Goal: Use online tool/utility: Utilize a website feature to perform a specific function

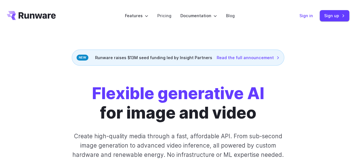
click at [307, 15] on link "Sign in" at bounding box center [307, 15] width 14 height 6
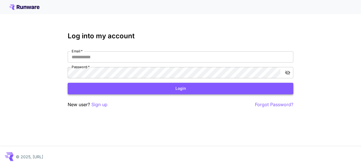
type input "**********"
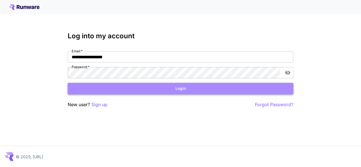
click at [190, 88] on button "Login" at bounding box center [180, 89] width 225 height 12
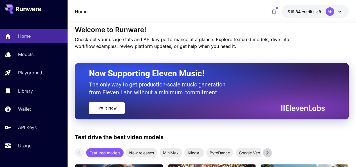
scroll to position [10, 0]
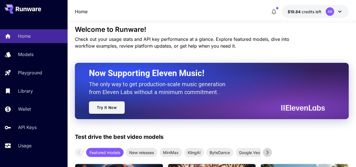
click at [108, 108] on link "Try It Now" at bounding box center [107, 107] width 36 height 12
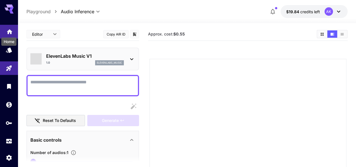
click at [6, 30] on icon "Home" at bounding box center [9, 30] width 7 height 7
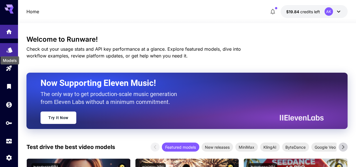
click at [8, 50] on icon "Models" at bounding box center [9, 48] width 6 height 5
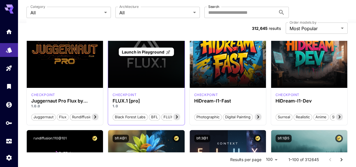
scroll to position [43, 0]
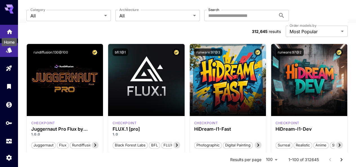
click at [7, 31] on icon "Home" at bounding box center [9, 30] width 7 height 7
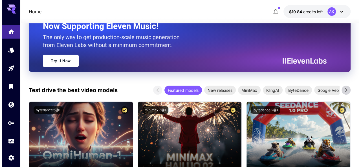
scroll to position [58, 0]
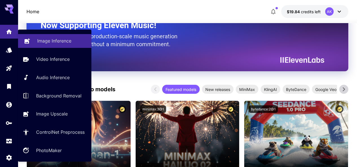
click at [46, 45] on link "Image Inference" at bounding box center [54, 41] width 73 height 14
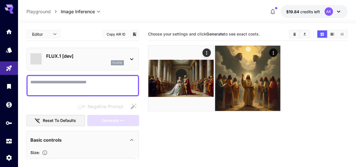
click at [54, 89] on textarea "Negative Prompt" at bounding box center [82, 86] width 105 height 14
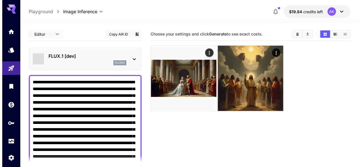
scroll to position [30, 0]
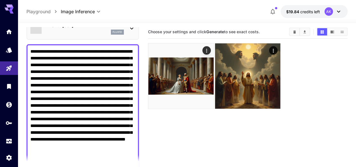
type textarea "**********"
click at [132, 26] on main "**********" at bounding box center [186, 111] width 321 height 172
click at [132, 29] on icon at bounding box center [131, 29] width 3 height 2
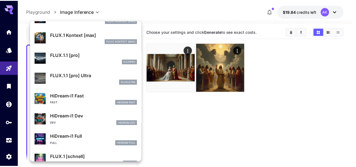
scroll to position [424, 0]
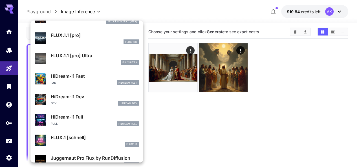
click at [181, 116] on div at bounding box center [180, 83] width 361 height 167
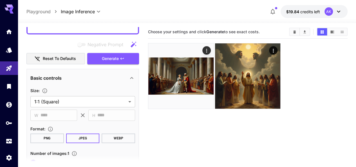
scroll to position [170, 0]
click at [110, 58] on span "Generate" at bounding box center [110, 58] width 17 height 7
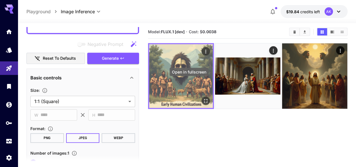
click at [203, 98] on icon "Open in fullscreen" at bounding box center [206, 101] width 6 height 6
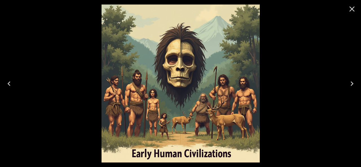
click at [353, 10] on icon "Close" at bounding box center [351, 8] width 5 height 5
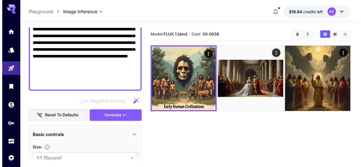
scroll to position [0, 0]
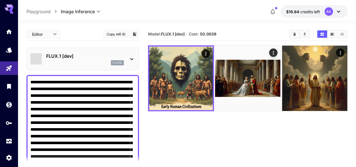
click at [134, 58] on icon at bounding box center [131, 59] width 7 height 7
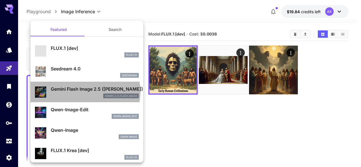
click at [82, 92] on p "Gemini Flash Image 2.5 ([PERSON_NAME])" at bounding box center [95, 89] width 88 height 7
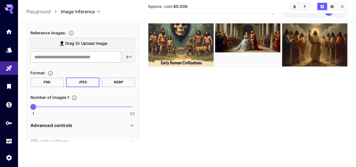
scroll to position [218, 0]
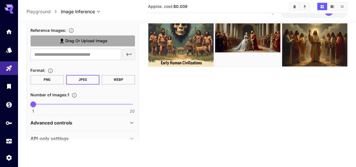
click at [85, 41] on span "Drag or upload image" at bounding box center [86, 40] width 42 height 7
click at [0, 0] on input "Drag or upload image" at bounding box center [0, 0] width 0 height 0
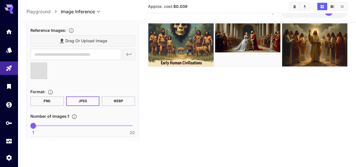
type input "**********"
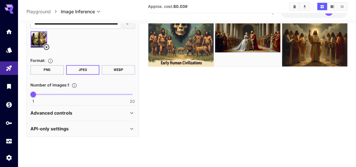
scroll to position [249, 0]
click at [134, 112] on icon at bounding box center [131, 113] width 7 height 7
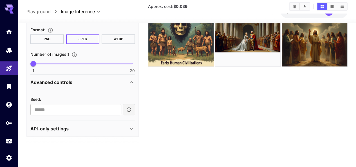
click at [135, 127] on icon at bounding box center [131, 128] width 7 height 7
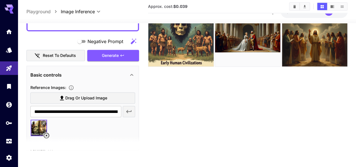
scroll to position [165, 0]
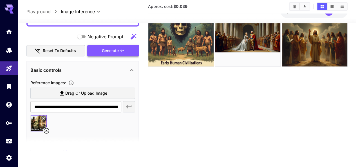
click at [105, 51] on span "Generate" at bounding box center [110, 50] width 17 height 7
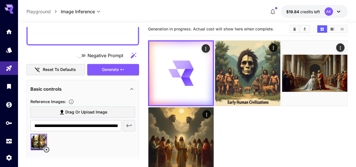
scroll to position [5, 0]
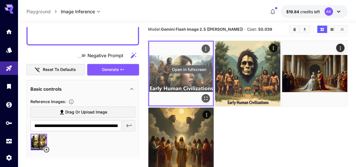
click at [203, 96] on icon "Open in fullscreen" at bounding box center [206, 99] width 6 height 6
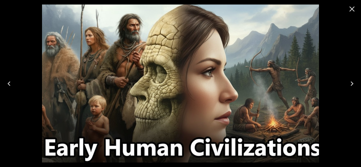
click at [351, 9] on icon "Close" at bounding box center [351, 9] width 9 height 9
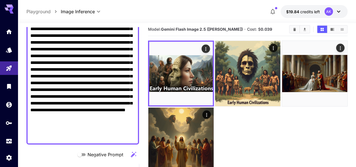
scroll to position [66, 0]
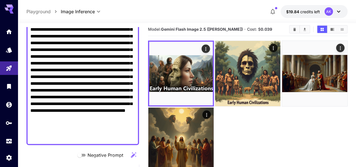
drag, startPoint x: 86, startPoint y: 124, endPoint x: 95, endPoint y: 125, distance: 8.8
click at [95, 125] on textarea "**********" at bounding box center [82, 80] width 105 height 122
drag, startPoint x: 66, startPoint y: 123, endPoint x: 74, endPoint y: 125, distance: 8.7
click at [74, 125] on textarea "**********" at bounding box center [82, 80] width 105 height 122
click at [68, 124] on textarea "**********" at bounding box center [82, 80] width 105 height 122
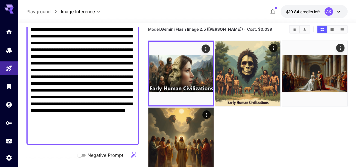
click at [69, 125] on textarea "**********" at bounding box center [82, 80] width 105 height 122
drag, startPoint x: 86, startPoint y: 124, endPoint x: 96, endPoint y: 125, distance: 10.2
click at [96, 125] on textarea "**********" at bounding box center [82, 80] width 105 height 122
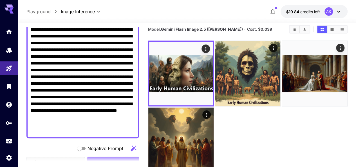
click at [88, 123] on textarea "**********" at bounding box center [82, 76] width 105 height 115
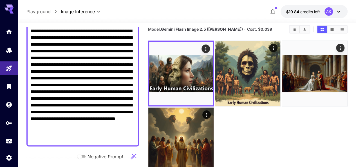
scroll to position [57, 0]
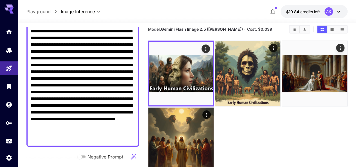
click at [47, 86] on textarea "**********" at bounding box center [82, 85] width 105 height 115
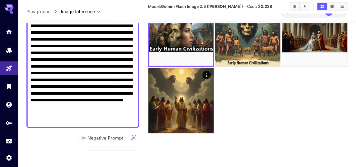
scroll to position [0, 0]
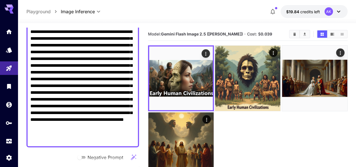
click at [142, 70] on main "**********" at bounding box center [186, 114] width 321 height 172
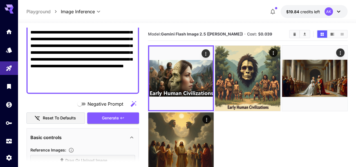
scroll to position [116, 0]
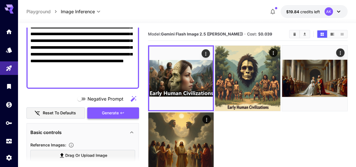
click at [108, 112] on span "Generate" at bounding box center [110, 113] width 17 height 7
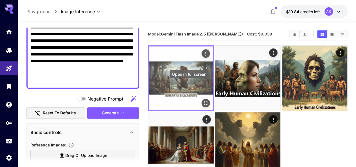
click at [203, 100] on icon "Open in fullscreen" at bounding box center [206, 103] width 6 height 6
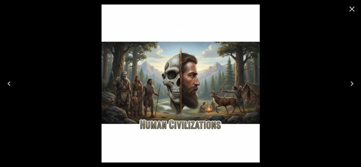
click at [354, 9] on icon "Close" at bounding box center [351, 9] width 9 height 9
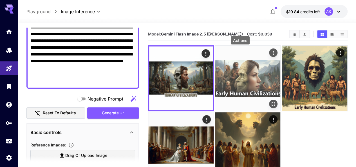
click at [271, 54] on icon "Actions" at bounding box center [274, 53] width 6 height 6
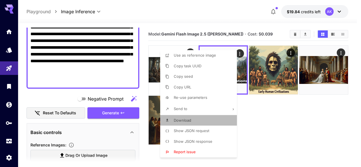
click at [190, 122] on span "Download" at bounding box center [182, 120] width 17 height 5
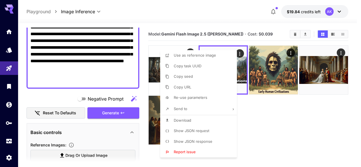
click at [250, 105] on div at bounding box center [180, 83] width 361 height 167
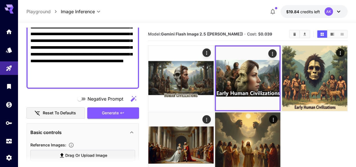
click at [250, 105] on div at bounding box center [248, 111] width 200 height 133
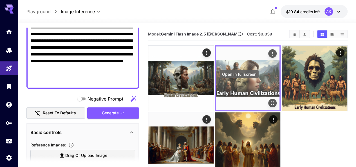
click at [270, 100] on icon "Open in fullscreen" at bounding box center [273, 103] width 6 height 6
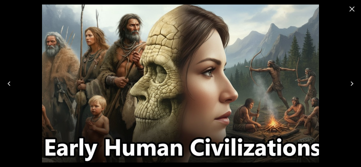
click at [6, 83] on icon "Previous" at bounding box center [9, 83] width 9 height 9
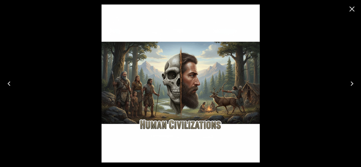
click at [351, 84] on icon "Next" at bounding box center [351, 83] width 9 height 9
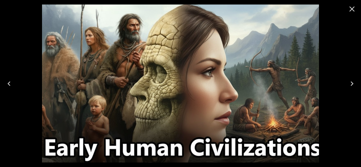
click at [353, 13] on icon "Close" at bounding box center [351, 9] width 9 height 9
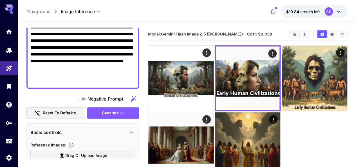
click at [76, 72] on textarea "**********" at bounding box center [82, 27] width 105 height 115
paste textarea "**********"
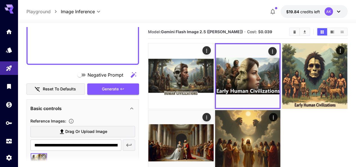
scroll to position [302, 0]
type textarea "**********"
click at [112, 89] on span "Generate" at bounding box center [110, 88] width 17 height 7
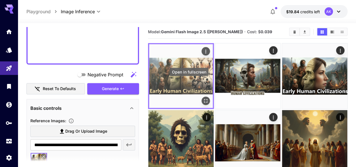
click at [203, 98] on icon "Open in fullscreen" at bounding box center [206, 101] width 6 height 6
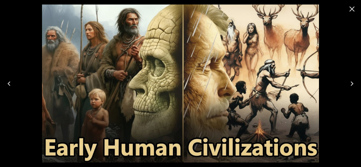
click at [354, 8] on icon "Close" at bounding box center [351, 9] width 9 height 9
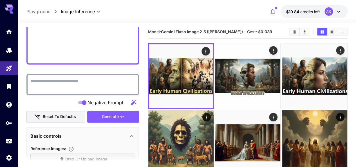
click at [58, 86] on textarea "Negative Prompt" at bounding box center [82, 85] width 105 height 14
type textarea "*"
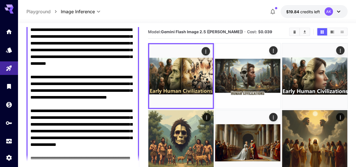
scroll to position [115, 0]
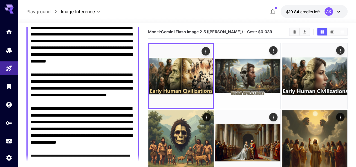
drag, startPoint x: 90, startPoint y: 41, endPoint x: 50, endPoint y: 49, distance: 40.7
click at [50, 49] on textarea "Negative Prompt" at bounding box center [82, 108] width 105 height 277
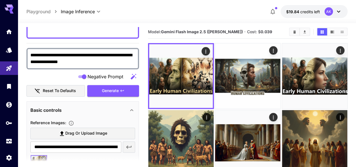
scroll to position [333, 0]
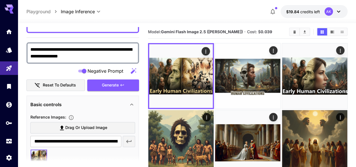
drag, startPoint x: 104, startPoint y: 50, endPoint x: 99, endPoint y: 49, distance: 4.4
click at [99, 49] on textarea "**********" at bounding box center [82, 53] width 105 height 14
click at [109, 50] on textarea "**********" at bounding box center [82, 53] width 105 height 14
click at [112, 49] on textarea "**********" at bounding box center [82, 53] width 105 height 14
click at [78, 55] on textarea "**********" at bounding box center [82, 53] width 105 height 14
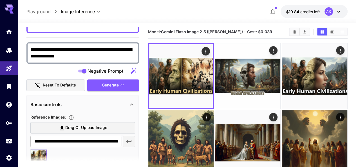
paste textarea "**********"
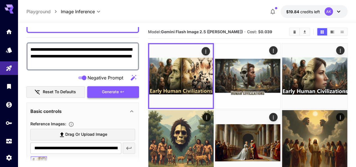
type textarea "**********"
click at [108, 92] on span "Generate" at bounding box center [110, 91] width 17 height 7
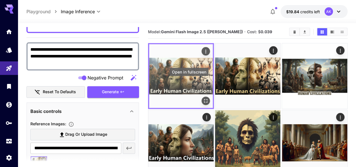
click at [203, 98] on icon "Open in fullscreen" at bounding box center [206, 101] width 6 height 6
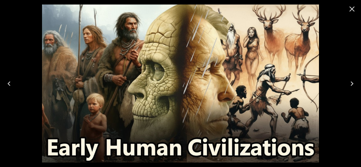
click at [352, 10] on icon "Close" at bounding box center [351, 9] width 9 height 9
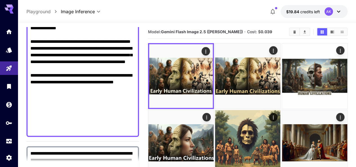
scroll to position [226, 0]
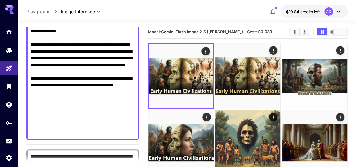
drag, startPoint x: 42, startPoint y: 85, endPoint x: 32, endPoint y: 85, distance: 9.6
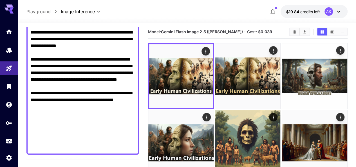
scroll to position [212, 0]
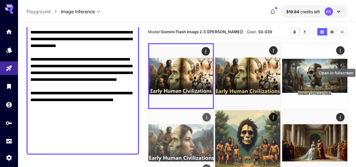
click at [210, 166] on icon "Open in fullscreen" at bounding box center [207, 169] width 6 height 6
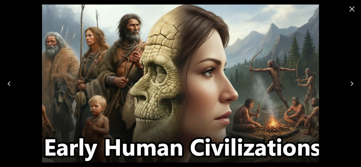
click at [351, 10] on icon "Close" at bounding box center [351, 9] width 9 height 9
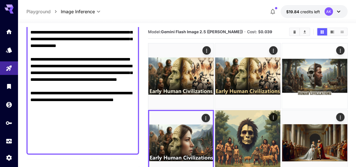
click at [61, 96] on textarea "Negative Prompt" at bounding box center [82, 11] width 105 height 277
paste textarea "**********"
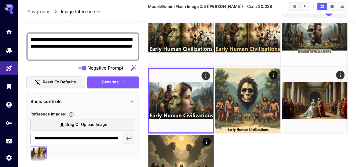
scroll to position [371, 0]
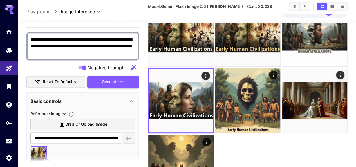
type textarea "**********"
click at [108, 78] on span "Generate" at bounding box center [110, 81] width 17 height 7
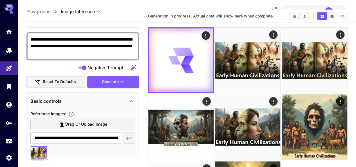
scroll to position [16, 0]
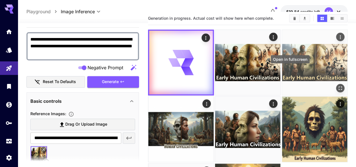
click at [338, 85] on icon "Open in fullscreen" at bounding box center [341, 88] width 6 height 6
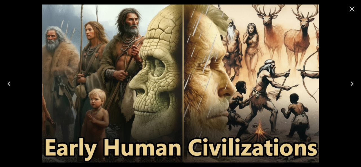
click at [351, 8] on icon "Close" at bounding box center [351, 8] width 5 height 5
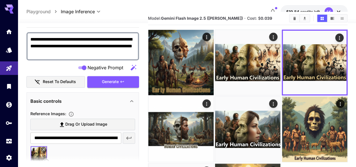
click at [103, 65] on span "Negative Prompt" at bounding box center [106, 67] width 36 height 7
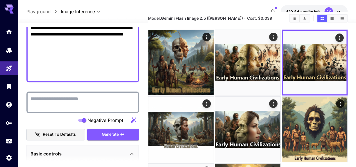
scroll to position [311, 0]
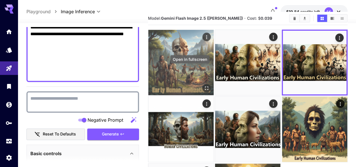
click at [204, 85] on icon "Open in fullscreen" at bounding box center [207, 88] width 6 height 6
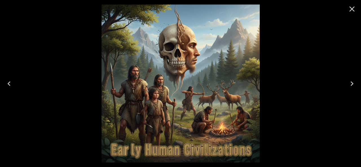
click at [351, 7] on icon "Close" at bounding box center [351, 9] width 9 height 9
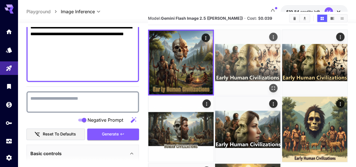
click at [224, 52] on img at bounding box center [247, 62] width 65 height 65
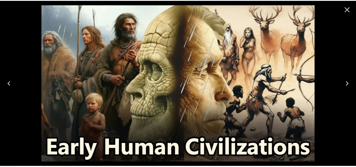
scroll to position [311, 0]
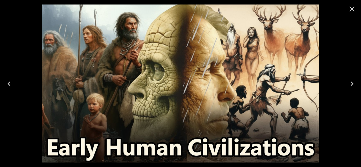
click at [351, 8] on icon "Close" at bounding box center [351, 8] width 5 height 5
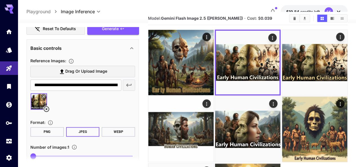
scroll to position [417, 0]
click at [46, 110] on icon at bounding box center [46, 108] width 7 height 7
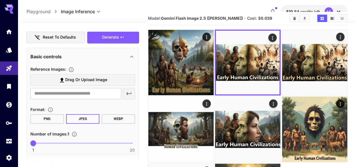
scroll to position [408, 0]
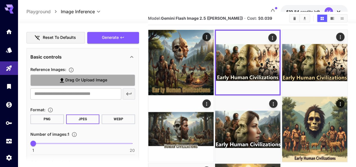
click at [66, 80] on span "Drag or upload image" at bounding box center [86, 80] width 42 height 7
click at [0, 0] on input "Drag or upload image" at bounding box center [0, 0] width 0 height 0
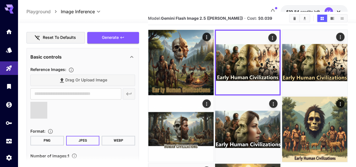
type input "**********"
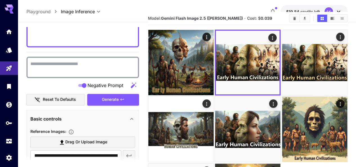
scroll to position [343, 0]
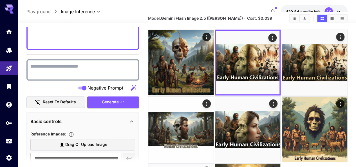
click at [110, 68] on textarea "Negative Prompt" at bounding box center [82, 70] width 105 height 14
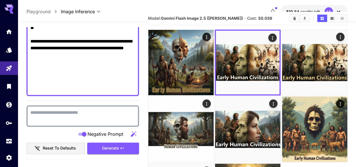
scroll to position [297, 0]
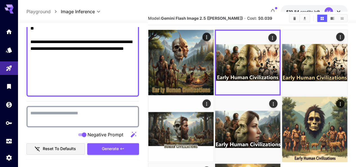
paste textarea "**********"
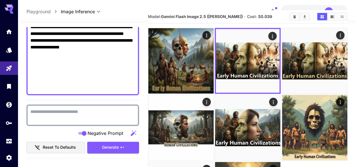
scroll to position [298, 0]
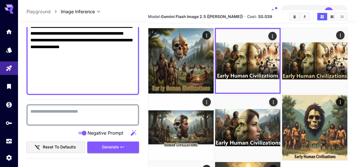
drag, startPoint x: 31, startPoint y: 81, endPoint x: 83, endPoint y: 89, distance: 52.7
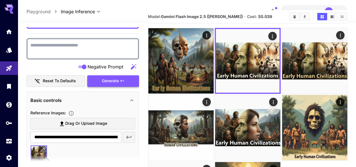
scroll to position [358, 0]
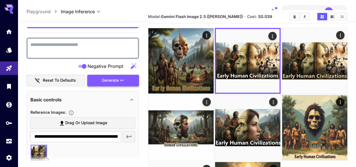
click at [108, 83] on span "Generate" at bounding box center [110, 80] width 17 height 7
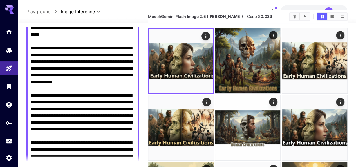
scroll to position [97, 0]
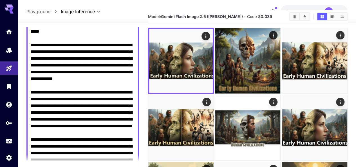
click at [90, 65] on textarea "Negative Prompt" at bounding box center [82, 137] width 105 height 298
click at [131, 72] on textarea "Negative Prompt" at bounding box center [82, 137] width 105 height 298
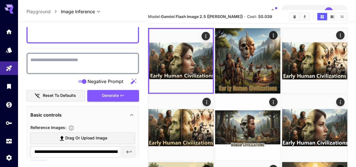
scroll to position [348, 0]
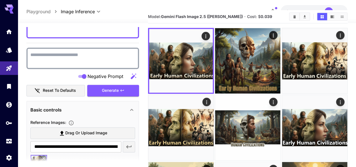
click at [99, 90] on button "Generate" at bounding box center [113, 91] width 52 height 12
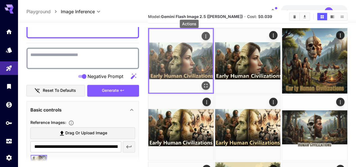
click at [203, 37] on icon "Actions" at bounding box center [206, 37] width 6 height 6
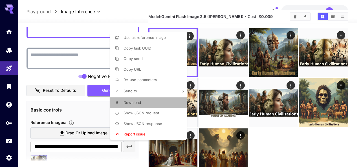
click at [138, 101] on span "Download" at bounding box center [131, 102] width 17 height 5
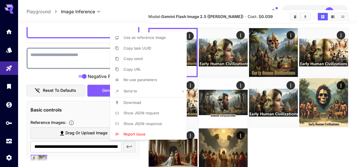
click at [340, 34] on div at bounding box center [180, 83] width 361 height 167
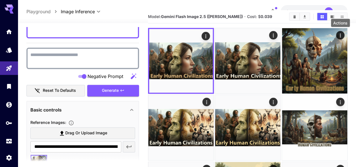
click at [207, 100] on icon "Actions" at bounding box center [207, 102] width 1 height 4
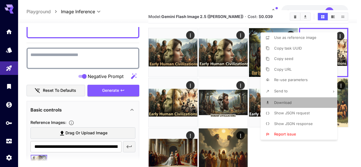
click at [283, 100] on span "Download" at bounding box center [282, 102] width 17 height 5
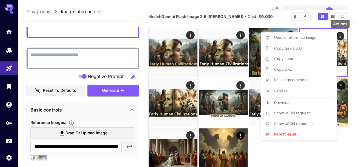
click at [272, 153] on div at bounding box center [180, 83] width 361 height 167
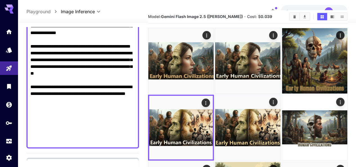
scroll to position [238, 0]
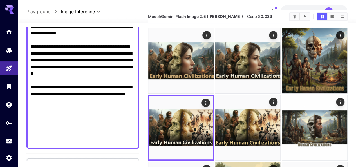
drag, startPoint x: 31, startPoint y: 73, endPoint x: 122, endPoint y: 106, distance: 96.9
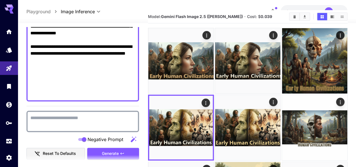
scroll to position [231, 0]
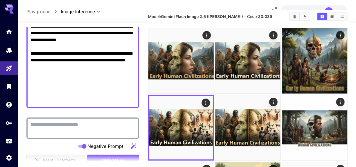
type textarea "**********"
click at [105, 157] on section at bounding box center [82, 162] width 113 height 14
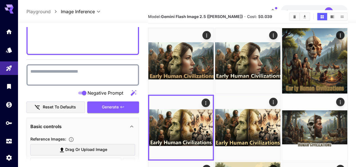
scroll to position [285, 0]
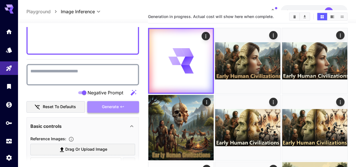
click at [105, 108] on span "Generate" at bounding box center [110, 106] width 17 height 7
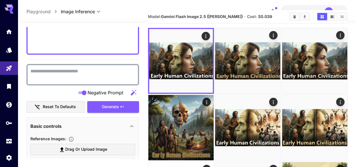
click at [67, 68] on textarea "Negative Prompt" at bounding box center [82, 75] width 105 height 14
type textarea "**********"
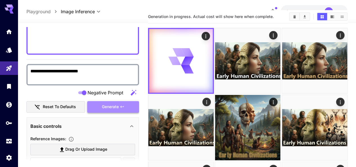
click at [107, 106] on span "Generate" at bounding box center [110, 106] width 17 height 7
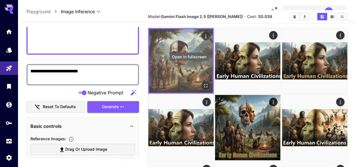
click at [203, 83] on icon "Open in fullscreen" at bounding box center [206, 86] width 6 height 6
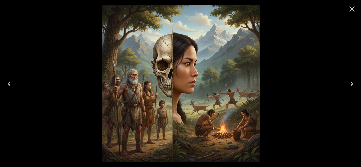
click at [351, 11] on icon "Close" at bounding box center [351, 9] width 9 height 9
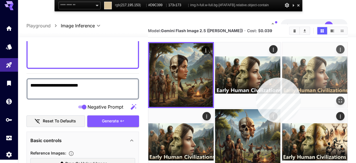
click at [282, 77] on img at bounding box center [314, 74] width 65 height 65
